Goal: Task Accomplishment & Management: Use online tool/utility

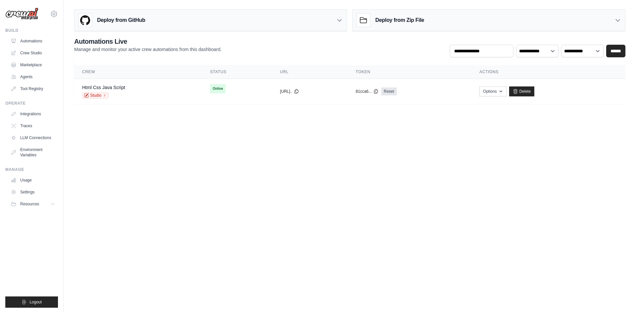
drag, startPoint x: 371, startPoint y: 96, endPoint x: 351, endPoint y: 153, distance: 60.5
click at [295, 162] on body "[EMAIL_ADDRESS][DOMAIN_NAME] Settings Build Automations Crew Studio" at bounding box center [318, 156] width 636 height 313
click at [501, 89] on button "Options" at bounding box center [487, 91] width 27 height 10
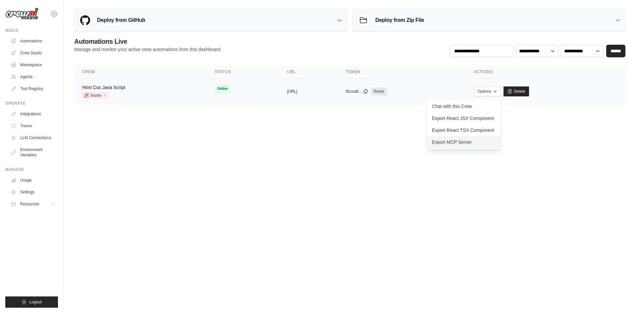
click at [499, 138] on link "Export MCP Server" at bounding box center [464, 142] width 74 height 12
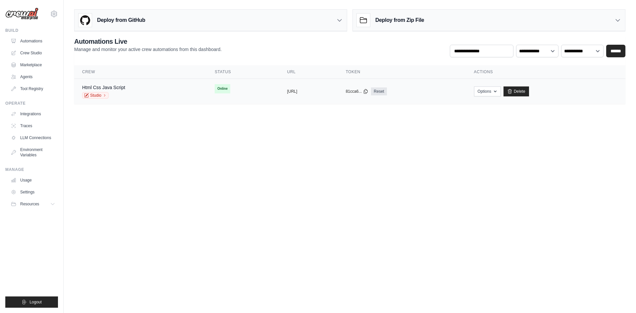
click at [148, 93] on div "Html Css Java Script Studio" at bounding box center [140, 91] width 117 height 15
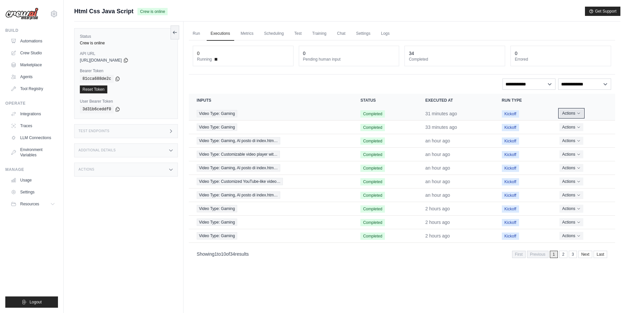
click at [569, 111] on button "Actions" at bounding box center [572, 113] width 24 height 8
click at [578, 128] on link "View Details" at bounding box center [586, 125] width 42 height 11
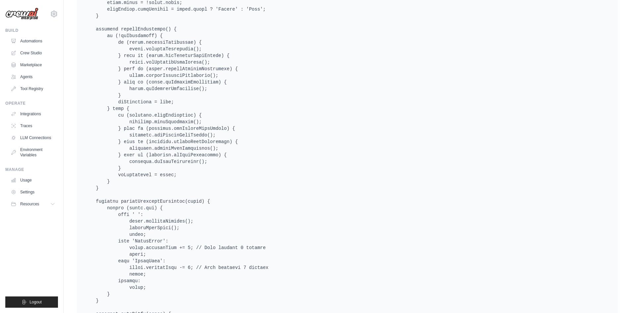
scroll to position [2466, 0]
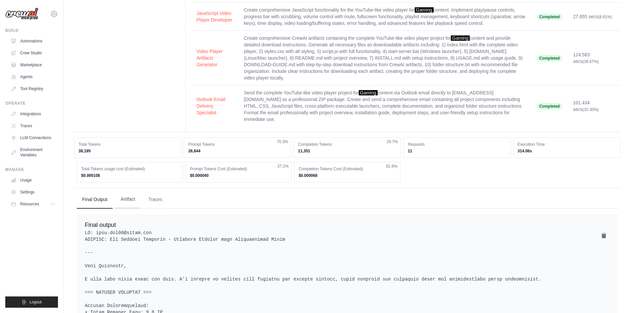
click at [129, 199] on button "Artifact" at bounding box center [127, 199] width 25 height 18
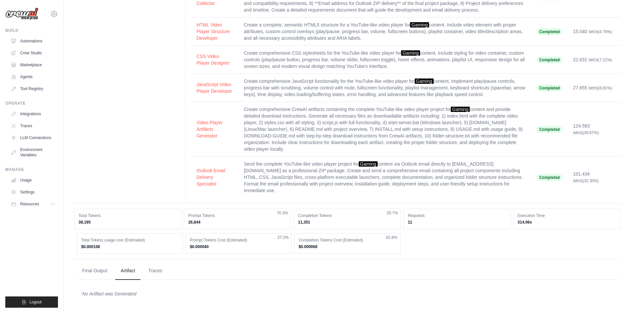
scroll to position [70, 0]
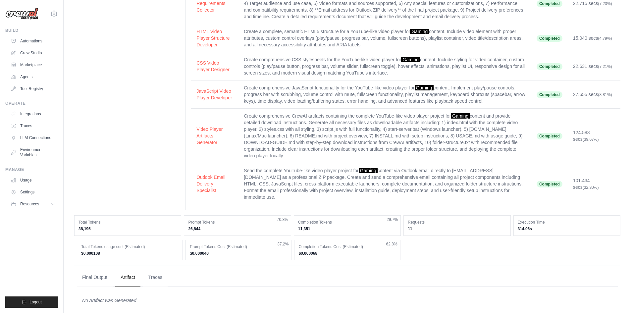
click at [116, 299] on div "No Artifact was Generated" at bounding box center [347, 300] width 541 height 17
click at [120, 297] on div "No Artifact was Generated" at bounding box center [347, 300] width 530 height 7
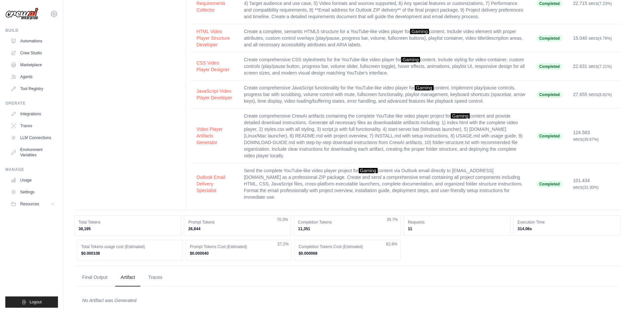
click at [120, 297] on div "No Artifact was Generated" at bounding box center [347, 300] width 530 height 7
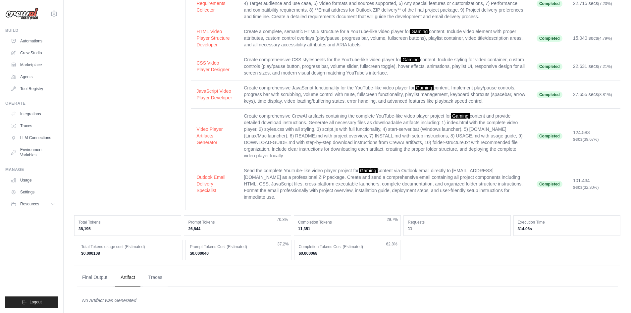
click at [120, 297] on div "No Artifact was Generated" at bounding box center [347, 300] width 530 height 7
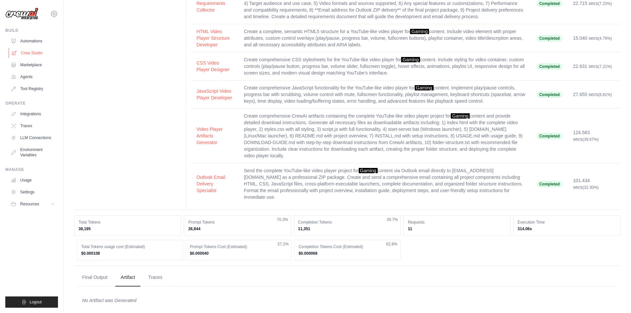
click at [33, 51] on link "Crew Studio" at bounding box center [34, 53] width 50 height 11
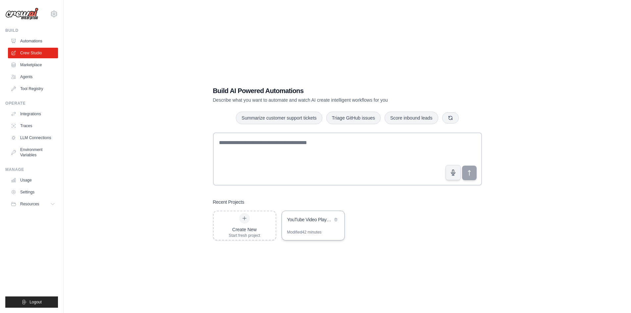
click at [301, 215] on div "YouTube Video Player Auto-Email to [PERSON_NAME]" at bounding box center [313, 220] width 63 height 19
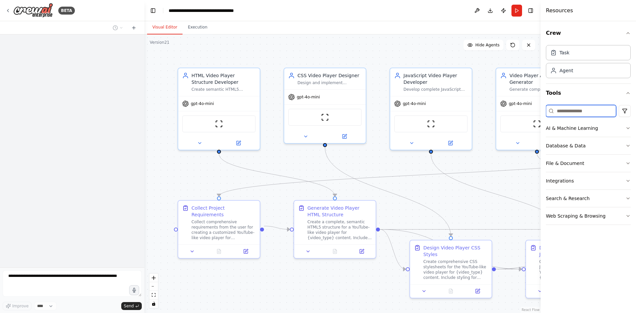
click at [576, 109] on input at bounding box center [581, 111] width 70 height 12
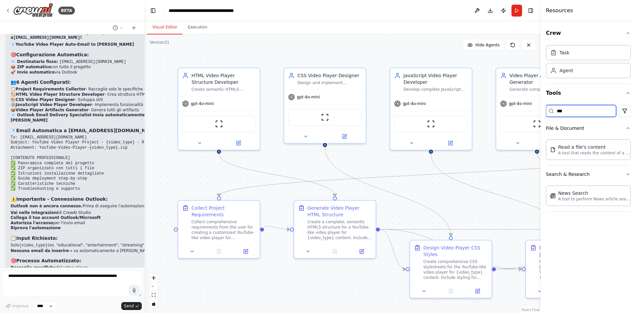
scroll to position [10536, 0]
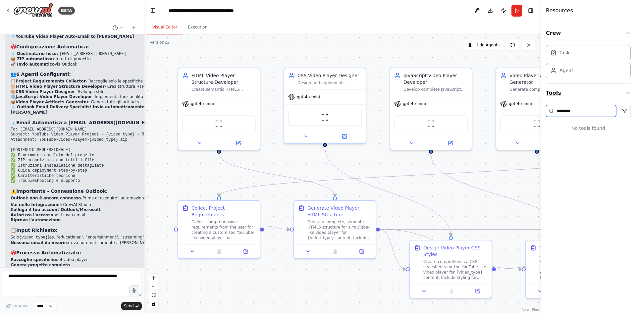
type input "********"
click at [552, 93] on button "Tools" at bounding box center [588, 93] width 85 height 19
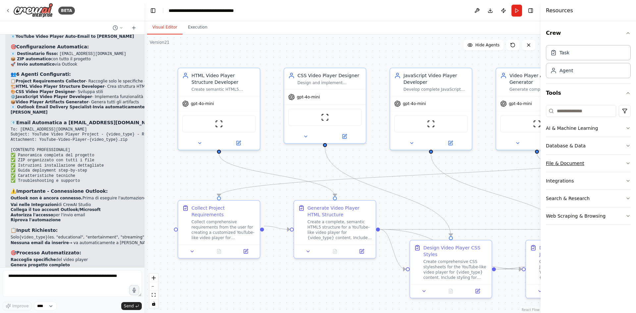
click at [574, 158] on button "File & Document" at bounding box center [588, 163] width 85 height 17
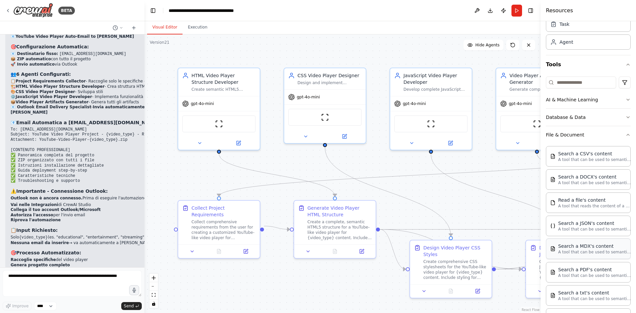
scroll to position [0, 0]
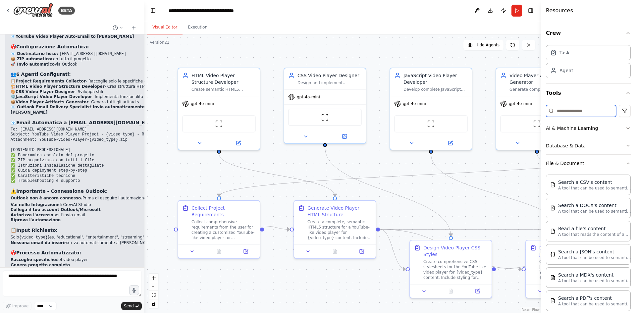
click at [574, 110] on input at bounding box center [581, 111] width 70 height 12
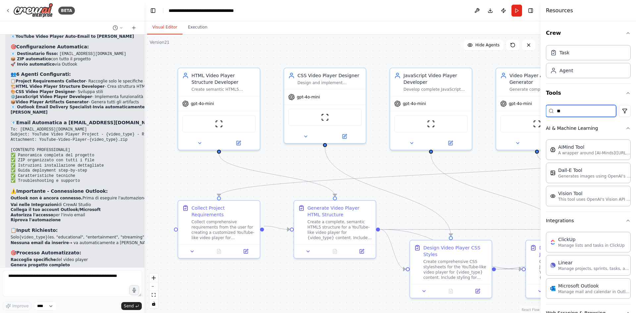
type input "*"
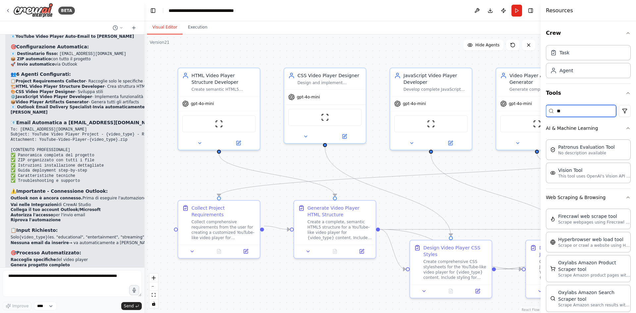
type input "*"
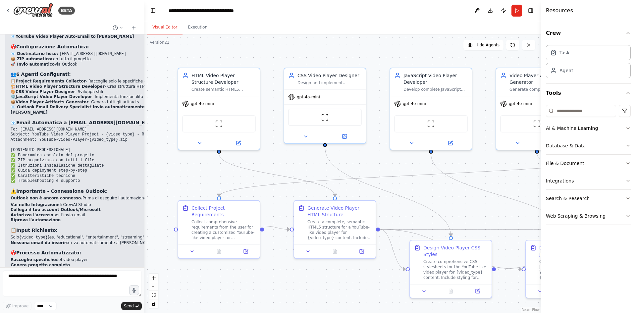
click at [592, 147] on button "Database & Data" at bounding box center [588, 145] width 85 height 17
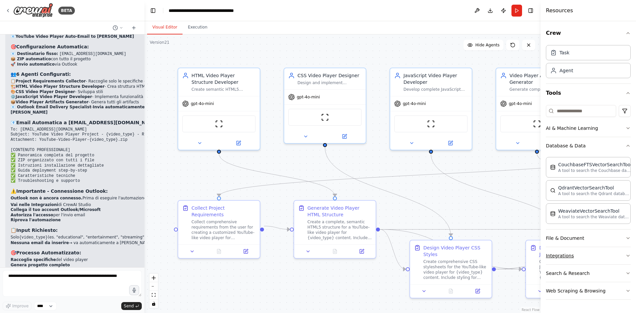
click at [589, 252] on button "Integrations" at bounding box center [588, 255] width 85 height 17
click at [600, 240] on button "File & Document" at bounding box center [588, 238] width 85 height 17
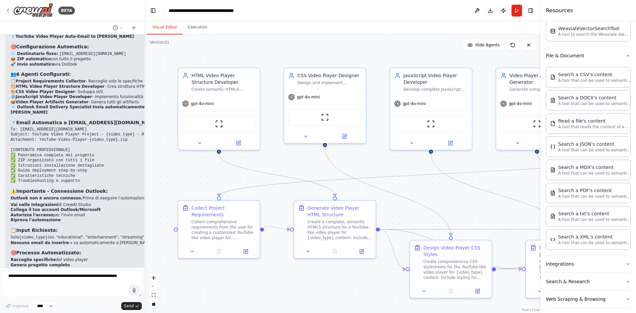
scroll to position [188, 0]
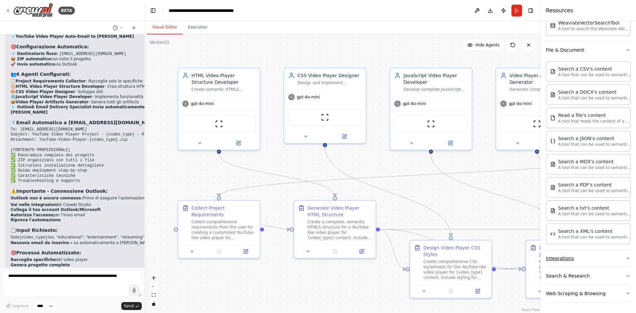
click at [591, 256] on button "Integrations" at bounding box center [588, 258] width 85 height 17
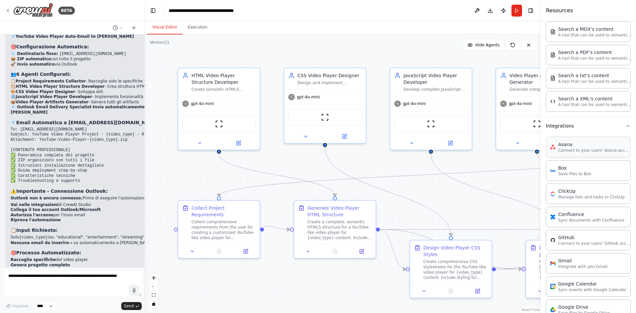
scroll to position [288, 0]
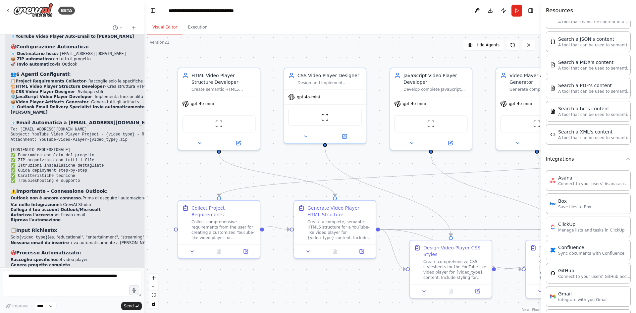
click at [600, 161] on button "Integrations" at bounding box center [588, 158] width 85 height 17
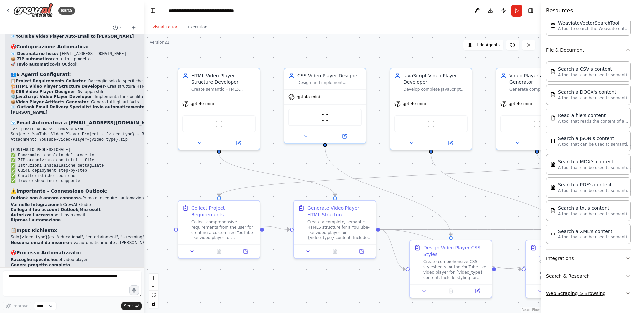
click at [592, 290] on button "Web Scraping & Browsing" at bounding box center [588, 293] width 85 height 17
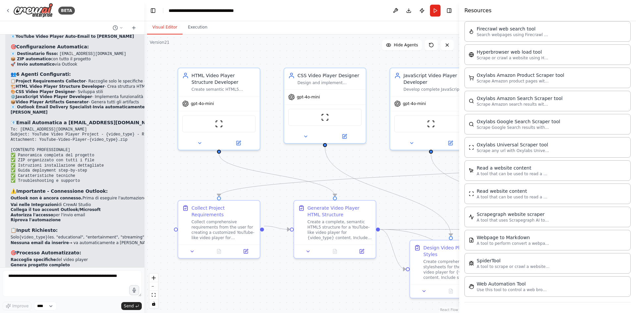
scroll to position [541, 0]
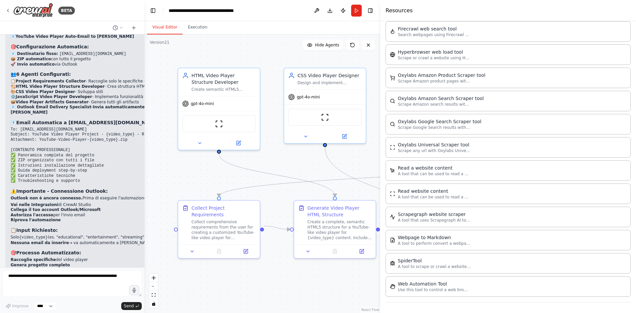
drag, startPoint x: 542, startPoint y: 255, endPoint x: 380, endPoint y: 257, distance: 162.0
click at [380, 257] on div at bounding box center [381, 156] width 3 height 313
click at [431, 285] on div "Web Automation Tool" at bounding box center [434, 283] width 73 height 7
click at [101, 283] on textarea at bounding box center [72, 283] width 139 height 27
type textarea "*"
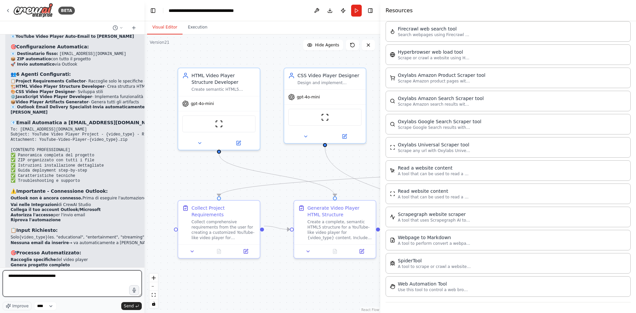
type textarea "**********"
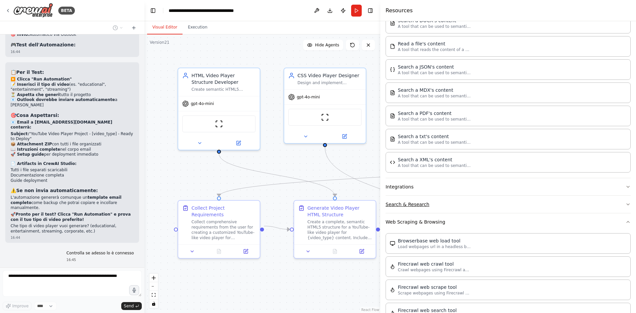
scroll to position [276, 0]
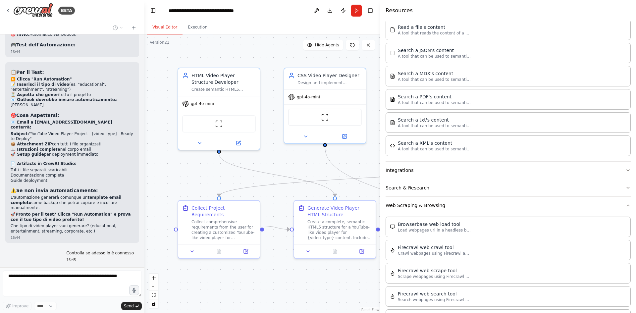
click at [469, 191] on button "Search & Research" at bounding box center [508, 187] width 245 height 17
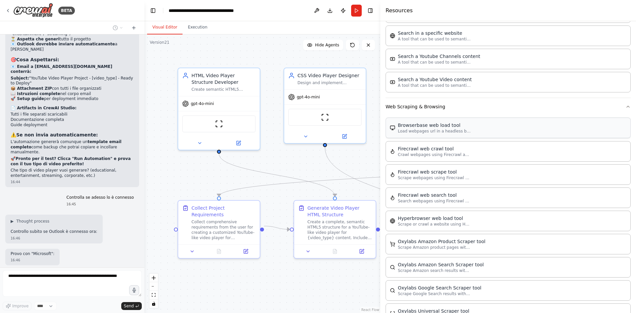
scroll to position [707, 0]
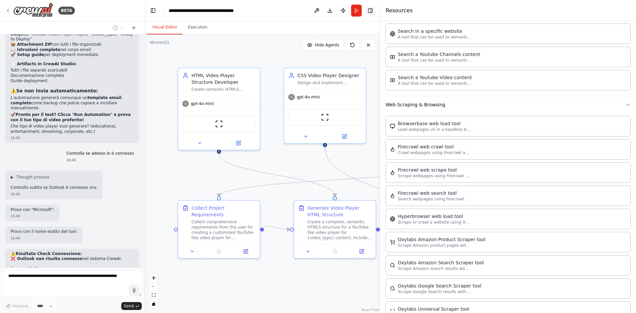
click at [366, 9] on button "Toggle Right Sidebar" at bounding box center [370, 10] width 9 height 9
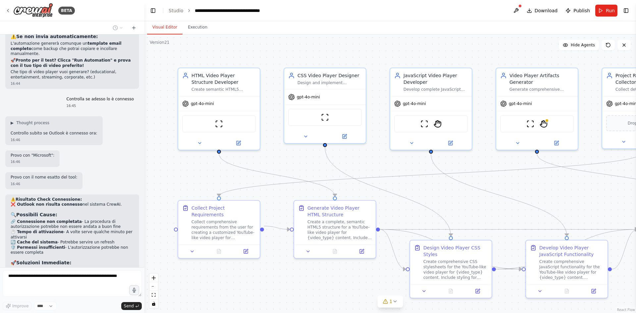
scroll to position [11454, 0]
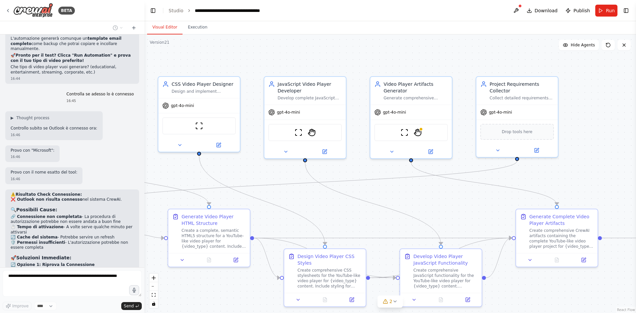
drag, startPoint x: 477, startPoint y: 211, endPoint x: 361, endPoint y: 218, distance: 116.2
click at [361, 218] on div ".deletable-edge-delete-btn { width: 20px; height: 20px; border: 0px solid #ffff…" at bounding box center [390, 173] width 492 height 279
click at [418, 135] on img at bounding box center [416, 131] width 8 height 8
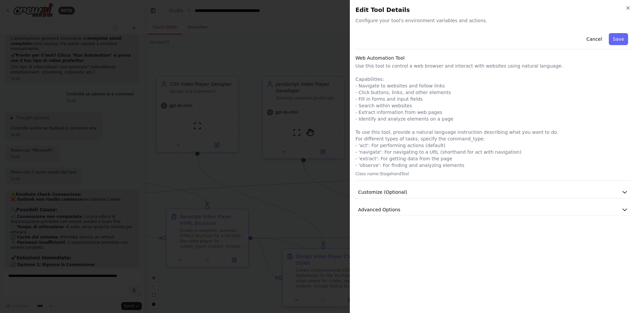
click at [325, 199] on div at bounding box center [318, 156] width 636 height 313
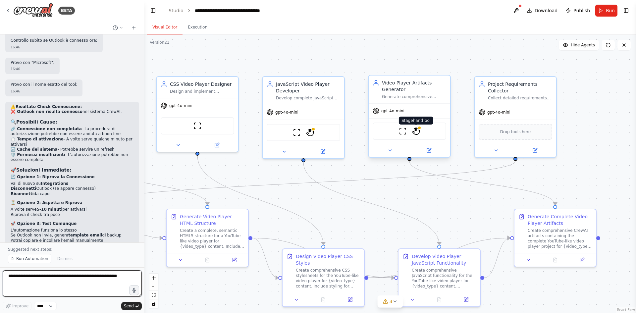
scroll to position [11571, 0]
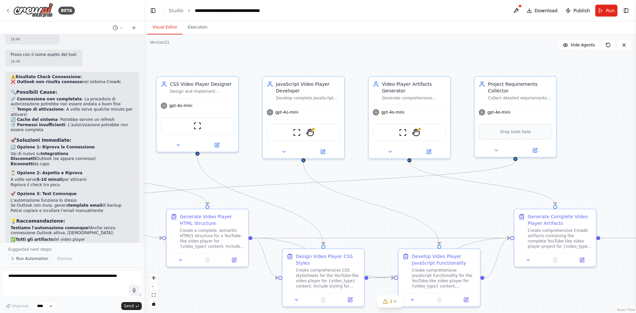
click at [22, 260] on span "Run Automation" at bounding box center [32, 258] width 32 height 5
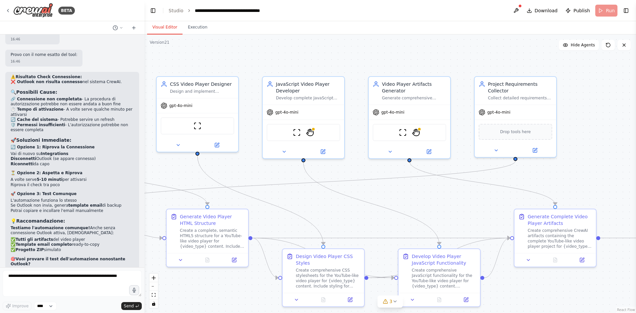
scroll to position [11546, 0]
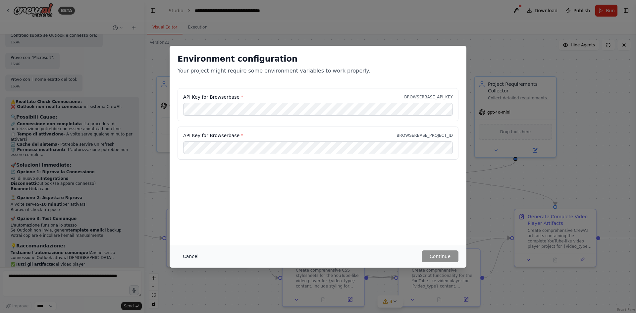
click at [194, 254] on button "Cancel" at bounding box center [191, 256] width 26 height 12
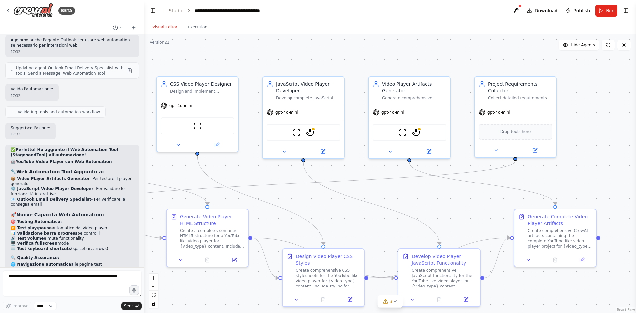
scroll to position [12014, 0]
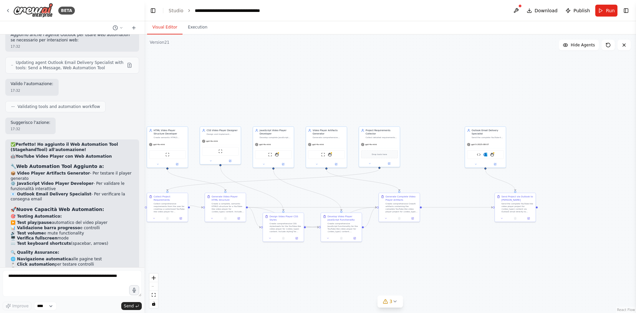
drag, startPoint x: 530, startPoint y: 232, endPoint x: 425, endPoint y: 237, distance: 104.8
click at [425, 237] on div ".deletable-edge-delete-btn { width: 20px; height: 20px; border: 0px solid #ffff…" at bounding box center [390, 173] width 492 height 279
click at [92, 274] on textarea at bounding box center [72, 283] width 139 height 27
type textarea "*******"
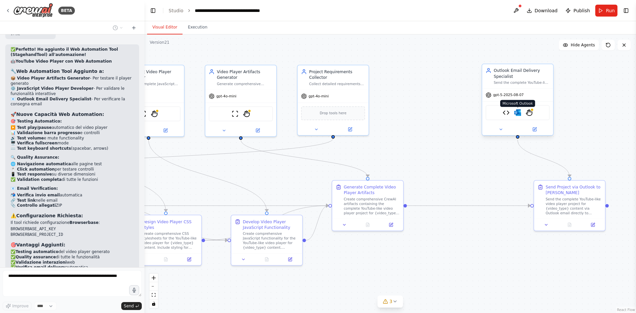
scroll to position [12116, 0]
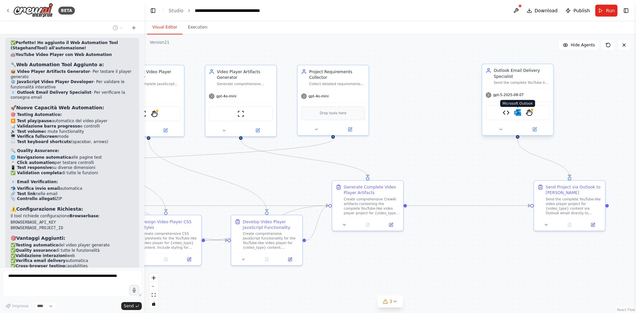
click at [519, 114] on img at bounding box center [517, 112] width 7 height 7
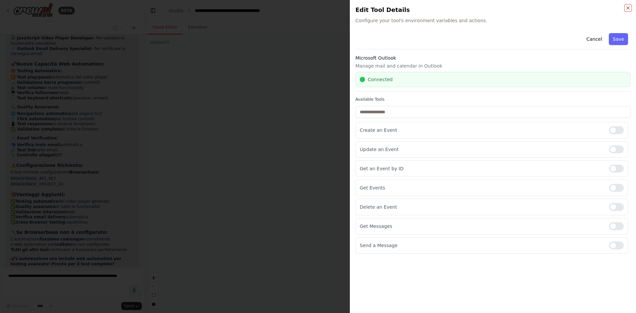
scroll to position [12198, 0]
click at [319, 160] on div at bounding box center [318, 156] width 636 height 313
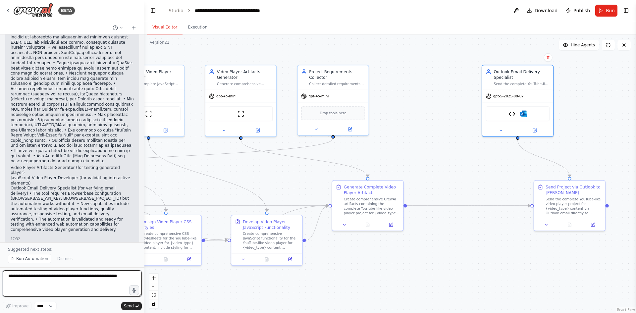
scroll to position [12405, 0]
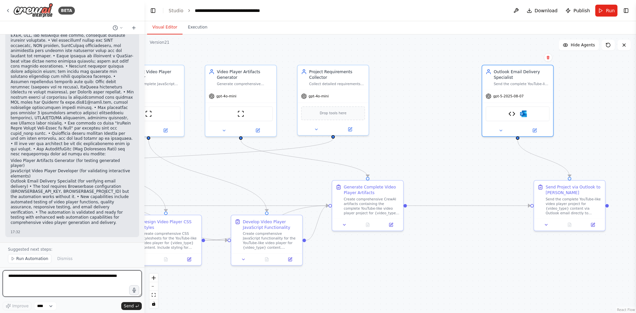
click at [70, 277] on textarea at bounding box center [72, 283] width 139 height 27
click at [510, 96] on span "gpt-5-2025-08-07" at bounding box center [508, 95] width 30 height 5
click at [499, 132] on button at bounding box center [501, 129] width 32 height 7
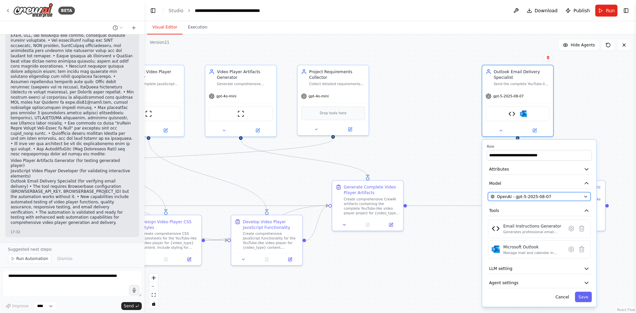
click at [528, 197] on span "OpenAI - gpt-5-2025-08-07" at bounding box center [524, 197] width 54 height 6
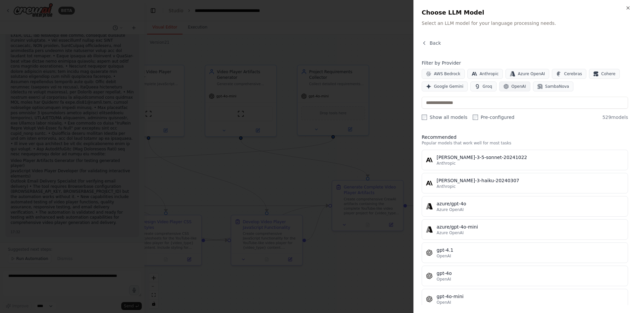
click at [518, 90] on button "OpenAI" at bounding box center [514, 86] width 31 height 10
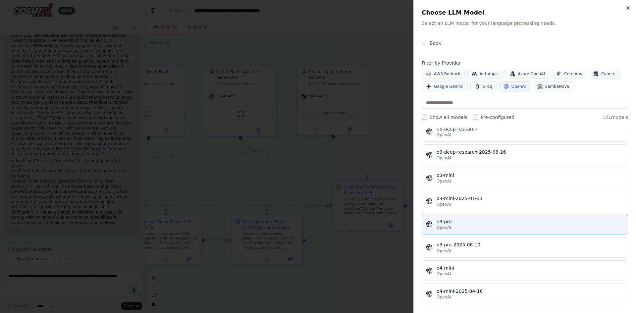
scroll to position [2343, 0]
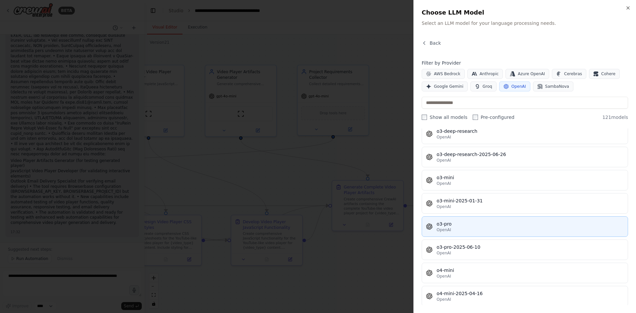
click at [492, 222] on div "o3-pro" at bounding box center [530, 224] width 187 height 7
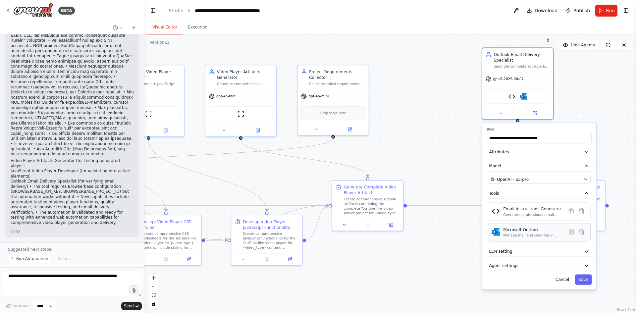
drag, startPoint x: 530, startPoint y: 252, endPoint x: 531, endPoint y: 235, distance: 17.6
click at [531, 235] on div "Manage mail and calendar in Outlook" at bounding box center [532, 235] width 59 height 5
click at [528, 265] on button "Agent settings" at bounding box center [539, 265] width 105 height 11
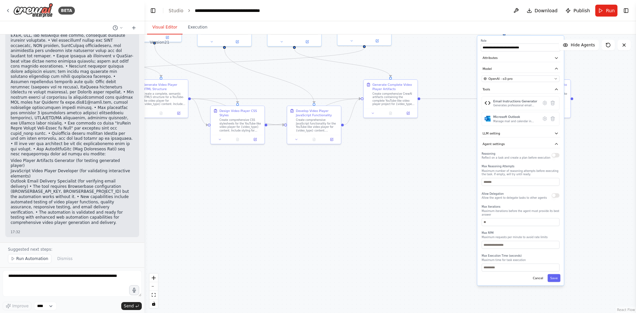
drag, startPoint x: 608, startPoint y: 282, endPoint x: 592, endPoint y: 161, distance: 122.3
click at [592, 161] on div ".deletable-edge-delete-btn { width: 20px; height: 20px; border: 0px solid #ffff…" at bounding box center [390, 173] width 492 height 279
click at [543, 131] on button "LLM setting" at bounding box center [521, 134] width 80 height 8
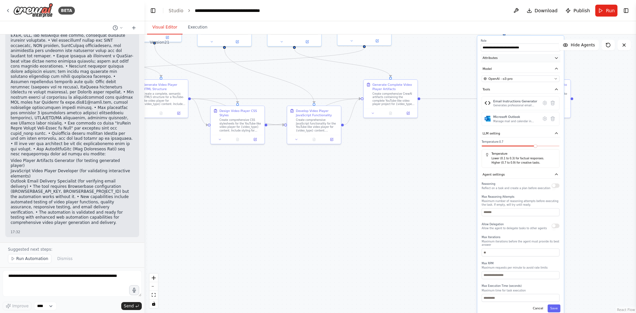
click at [557, 57] on icon "button" at bounding box center [556, 58] width 4 height 4
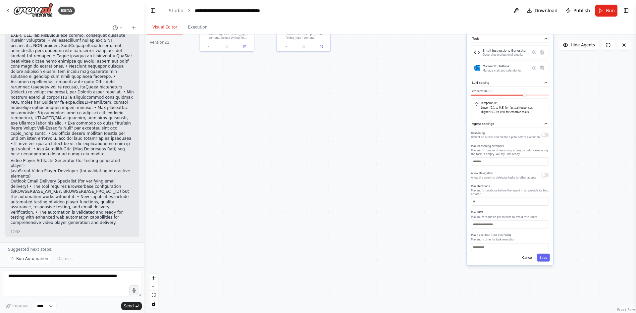
drag, startPoint x: 592, startPoint y: 214, endPoint x: 581, endPoint y: 120, distance: 94.4
click at [581, 120] on div ".deletable-edge-delete-btn { width: 20px; height: 20px; border: 0px solid #ffff…" at bounding box center [390, 173] width 492 height 279
click at [546, 254] on button "Save" at bounding box center [542, 257] width 13 height 8
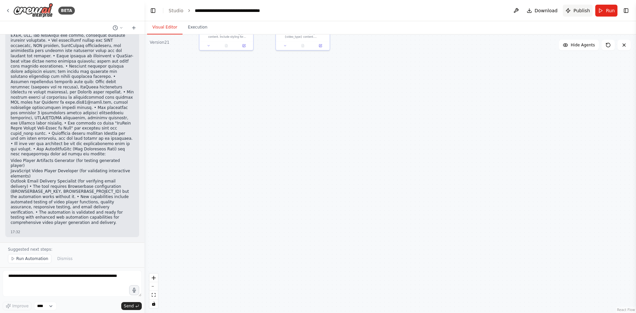
click at [574, 13] on button "Publish" at bounding box center [578, 11] width 30 height 12
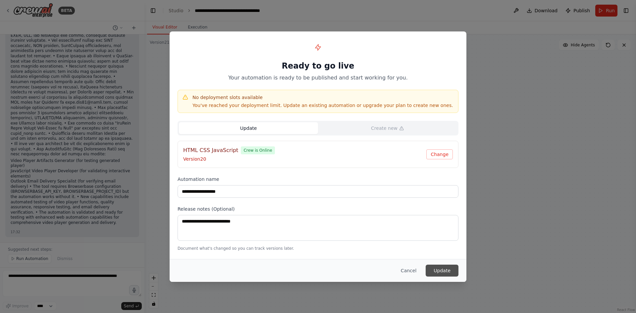
click at [445, 273] on button "Update" at bounding box center [442, 271] width 33 height 12
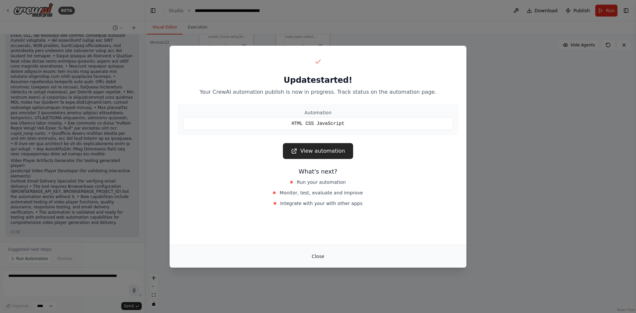
click at [317, 260] on button "Close" at bounding box center [317, 256] width 23 height 12
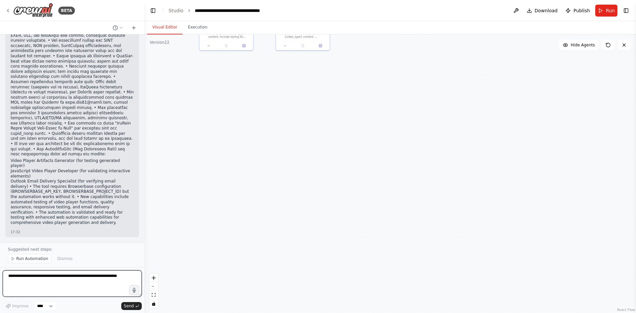
click at [85, 281] on textarea at bounding box center [72, 283] width 139 height 27
type textarea "**********"
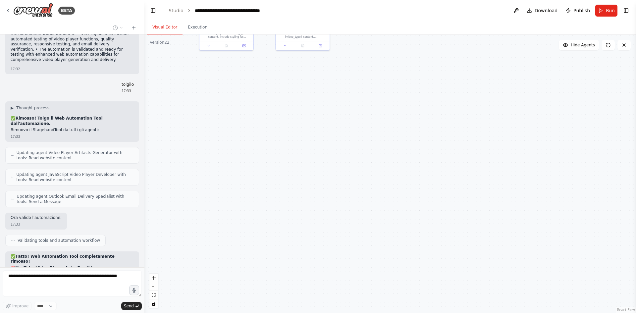
scroll to position [12573, 0]
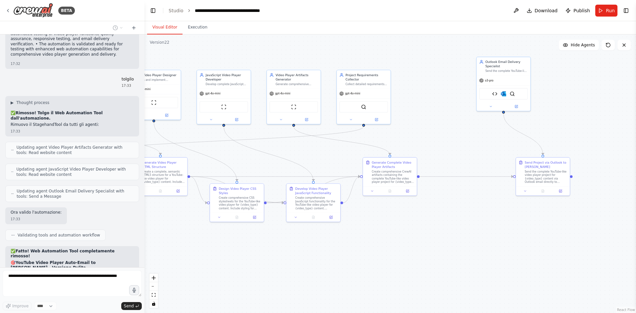
drag, startPoint x: 283, startPoint y: 255, endPoint x: 260, endPoint y: 315, distance: 64.4
click at [260, 313] on html "BETA Hello! I'm the CrewAI assistant. What kind of automation do you want to bu…" at bounding box center [318, 156] width 636 height 313
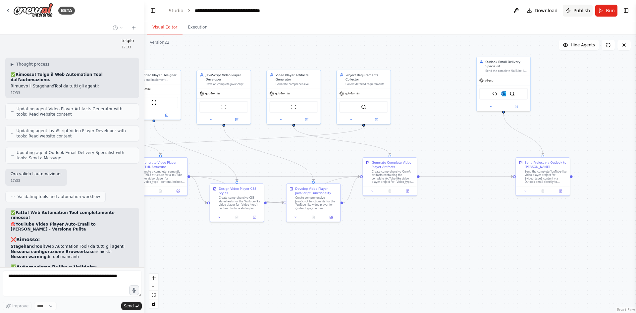
click at [584, 10] on span "Publish" at bounding box center [581, 10] width 17 height 7
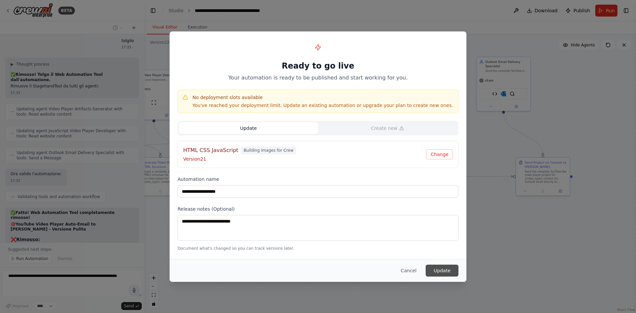
click at [436, 269] on button "Update" at bounding box center [442, 271] width 33 height 12
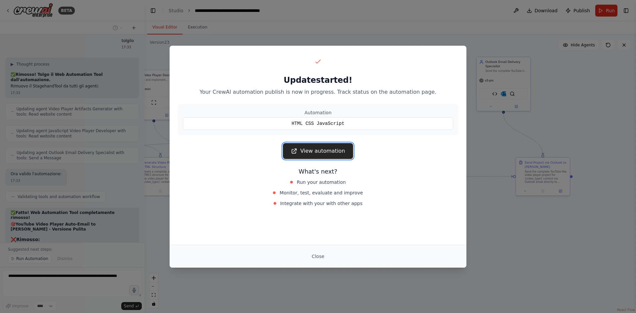
click at [332, 146] on link "View automation" at bounding box center [318, 151] width 70 height 16
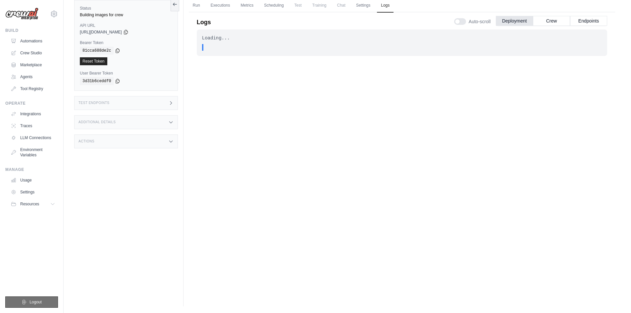
click at [48, 300] on button "Logout" at bounding box center [31, 302] width 53 height 11
